Goal: Information Seeking & Learning: Learn about a topic

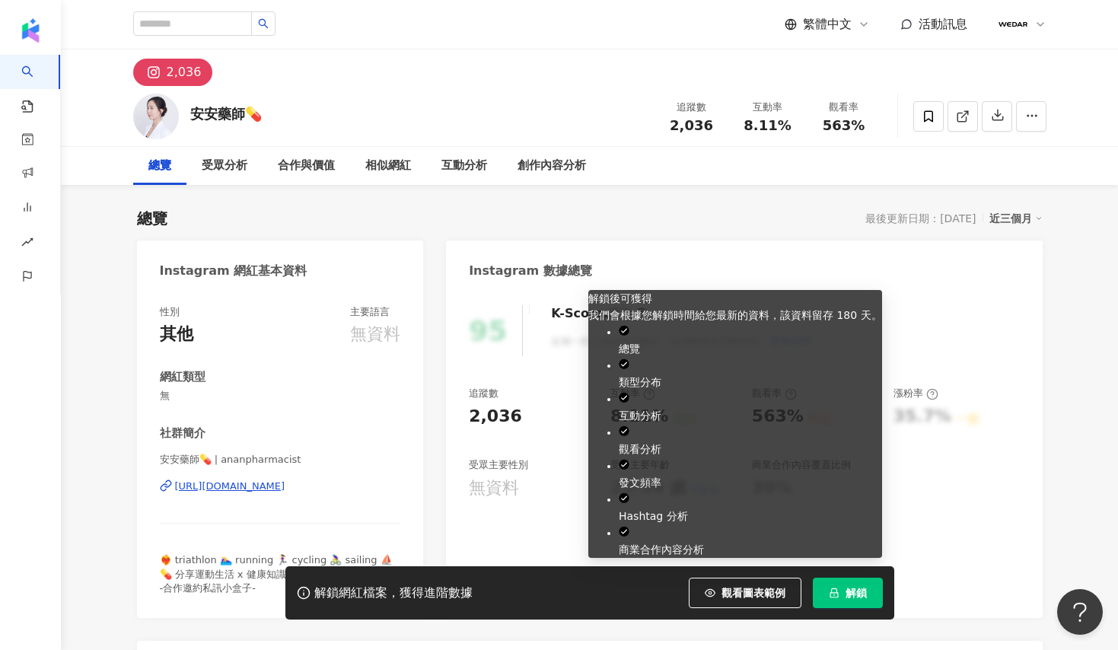
click at [853, 589] on span "解鎖" at bounding box center [855, 593] width 21 height 12
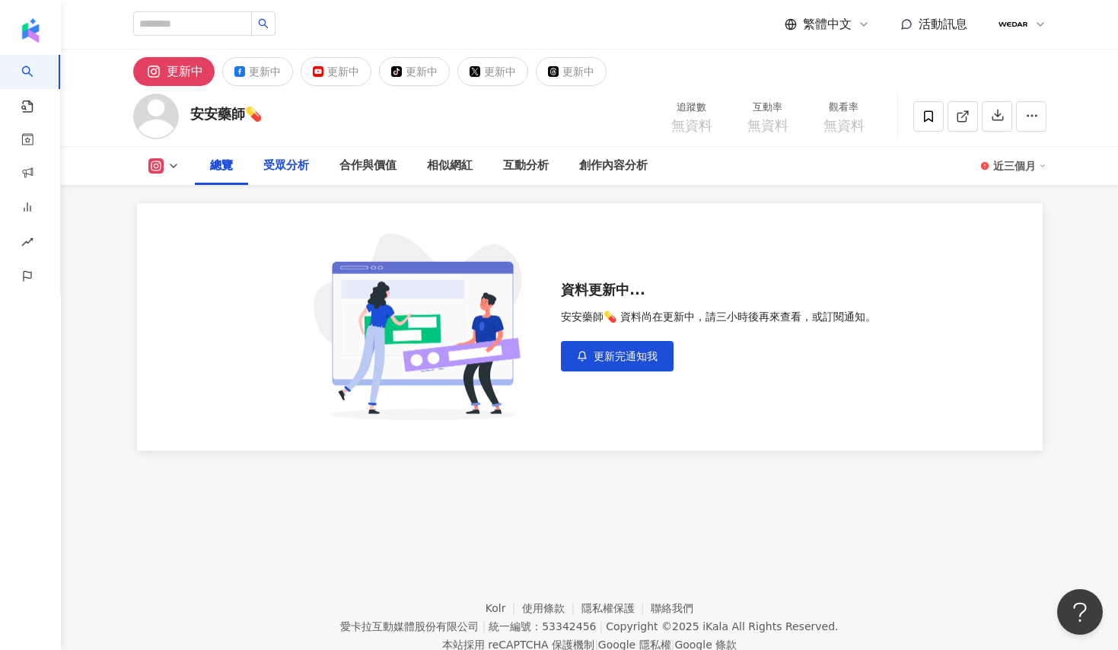
click at [285, 173] on div "受眾分析" at bounding box center [286, 166] width 46 height 18
click at [218, 173] on div "總覽" at bounding box center [221, 166] width 23 height 18
click at [181, 165] on button at bounding box center [164, 165] width 62 height 15
